Goal: Transaction & Acquisition: Purchase product/service

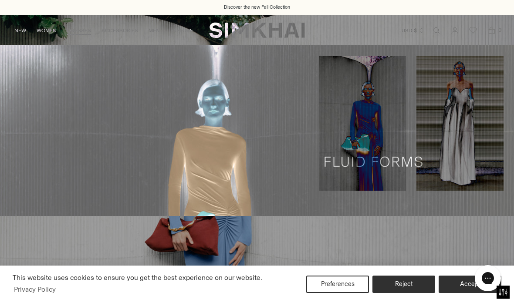
click at [82, 34] on link "DRESSES" at bounding box center [79, 30] width 24 height 19
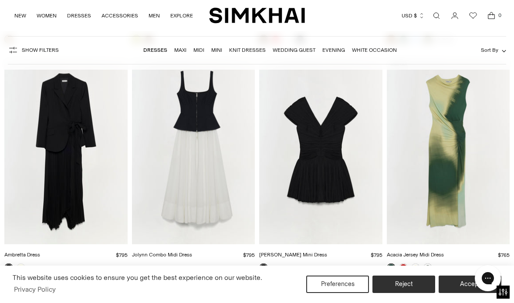
scroll to position [2563, 0]
click at [180, 182] on img "Jolynn Combo Midi Dress" at bounding box center [193, 152] width 123 height 185
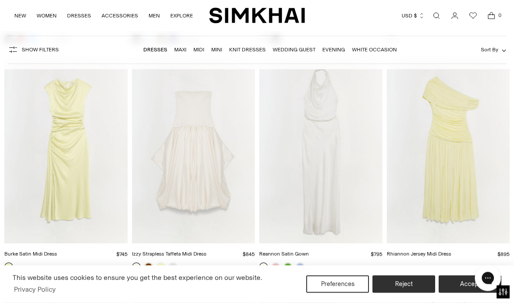
scroll to position [3021, 0]
click at [478, 194] on img "Rhiannon Jersey Midi Dress" at bounding box center [448, 152] width 123 height 185
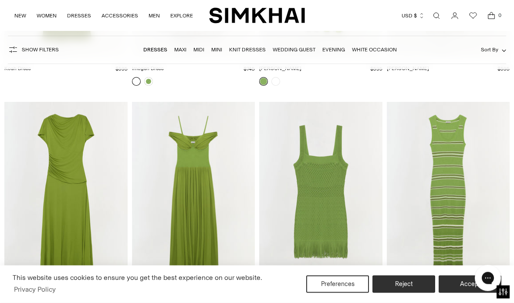
scroll to position [6413, 0]
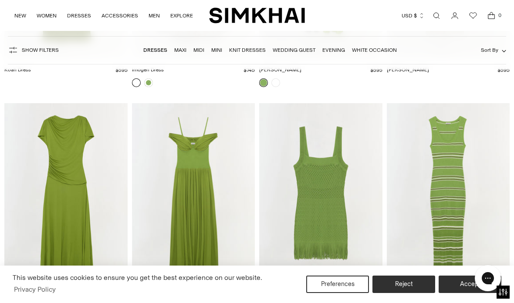
click at [184, 204] on img "Amarantha Jersey Midi Dress" at bounding box center [193, 195] width 123 height 185
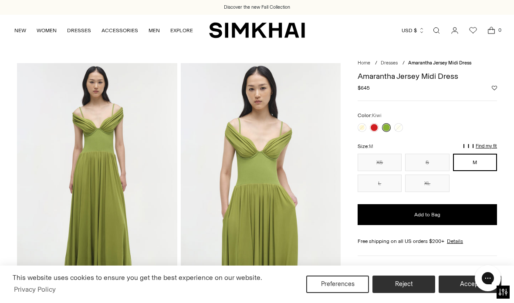
click at [430, 188] on button "XL" at bounding box center [427, 183] width 44 height 17
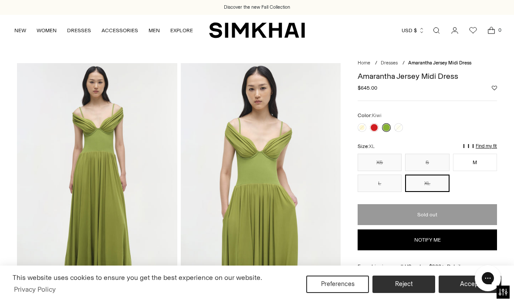
click at [377, 128] on link at bounding box center [374, 127] width 9 height 9
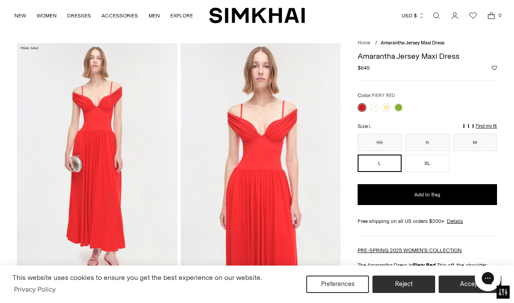
scroll to position [15, 0]
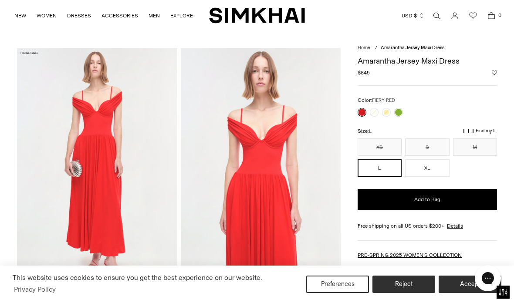
click at [387, 114] on link at bounding box center [386, 112] width 9 height 9
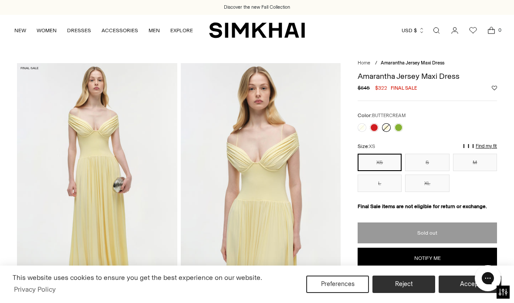
click at [401, 126] on link at bounding box center [398, 127] width 9 height 9
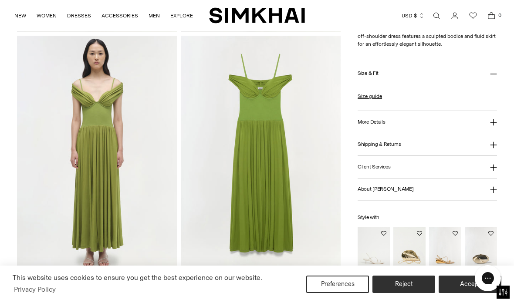
scroll to position [510, 0]
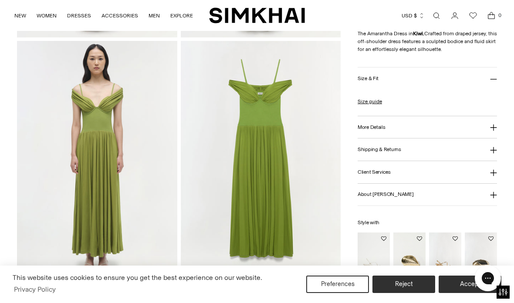
click at [496, 131] on icon at bounding box center [493, 128] width 7 height 7
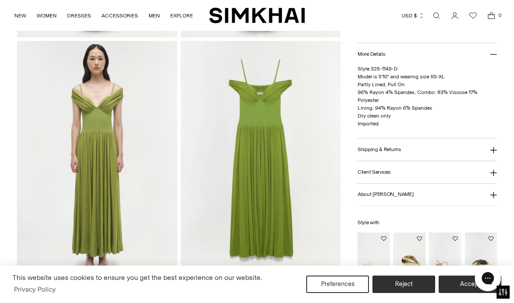
click at [487, 151] on button "Shipping & Returns" at bounding box center [427, 150] width 139 height 22
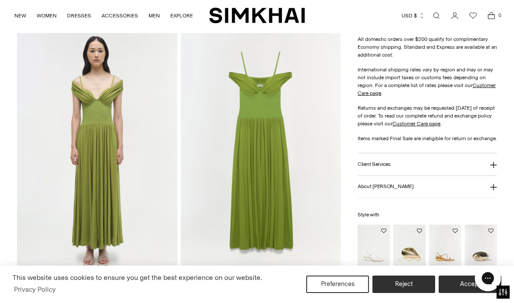
scroll to position [518, 0]
click at [487, 196] on button "About Jonathan Simkhai" at bounding box center [427, 187] width 139 height 22
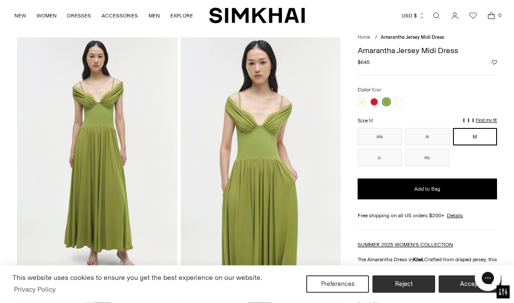
scroll to position [0, 0]
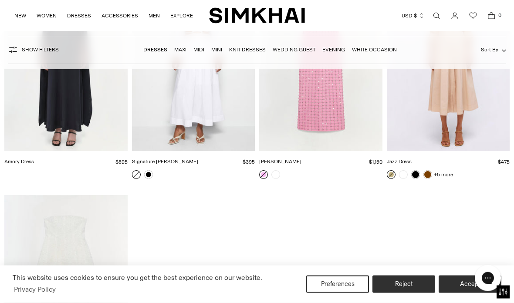
scroll to position [14296, 0]
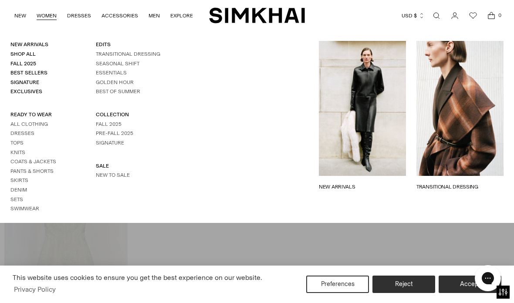
click at [101, 169] on link "SALE" at bounding box center [102, 166] width 13 height 6
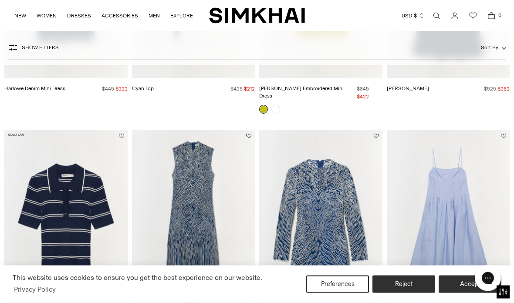
scroll to position [236, 0]
